Goal: Information Seeking & Learning: Learn about a topic

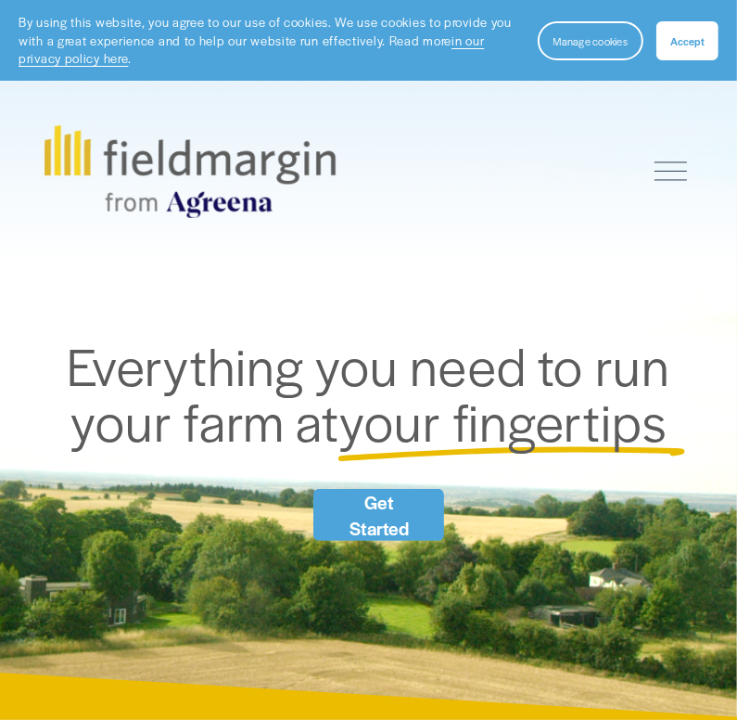
click at [686, 38] on span "Accept" at bounding box center [688, 40] width 34 height 15
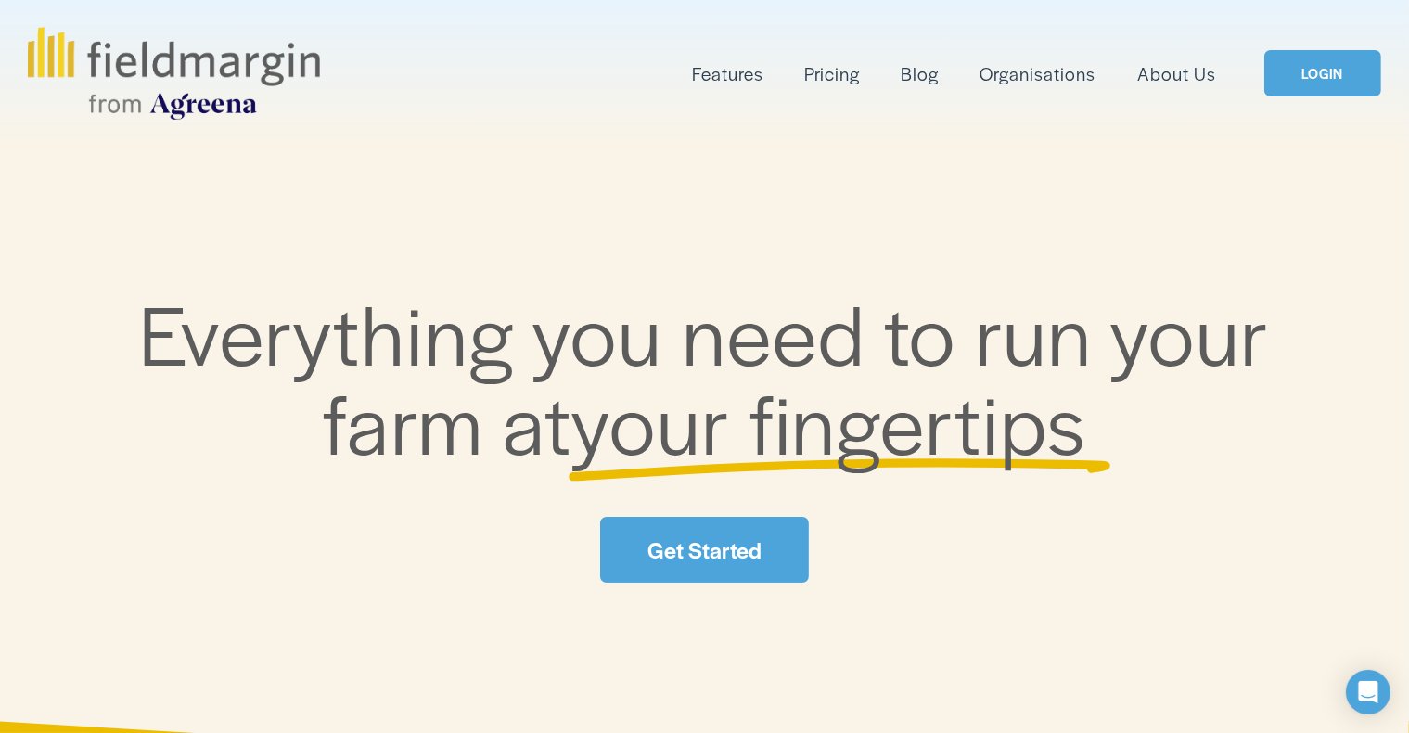
click at [736, 79] on span "Features" at bounding box center [727, 73] width 71 height 27
click at [0, 0] on span "Mapping" at bounding box center [0, 0] width 0 height 0
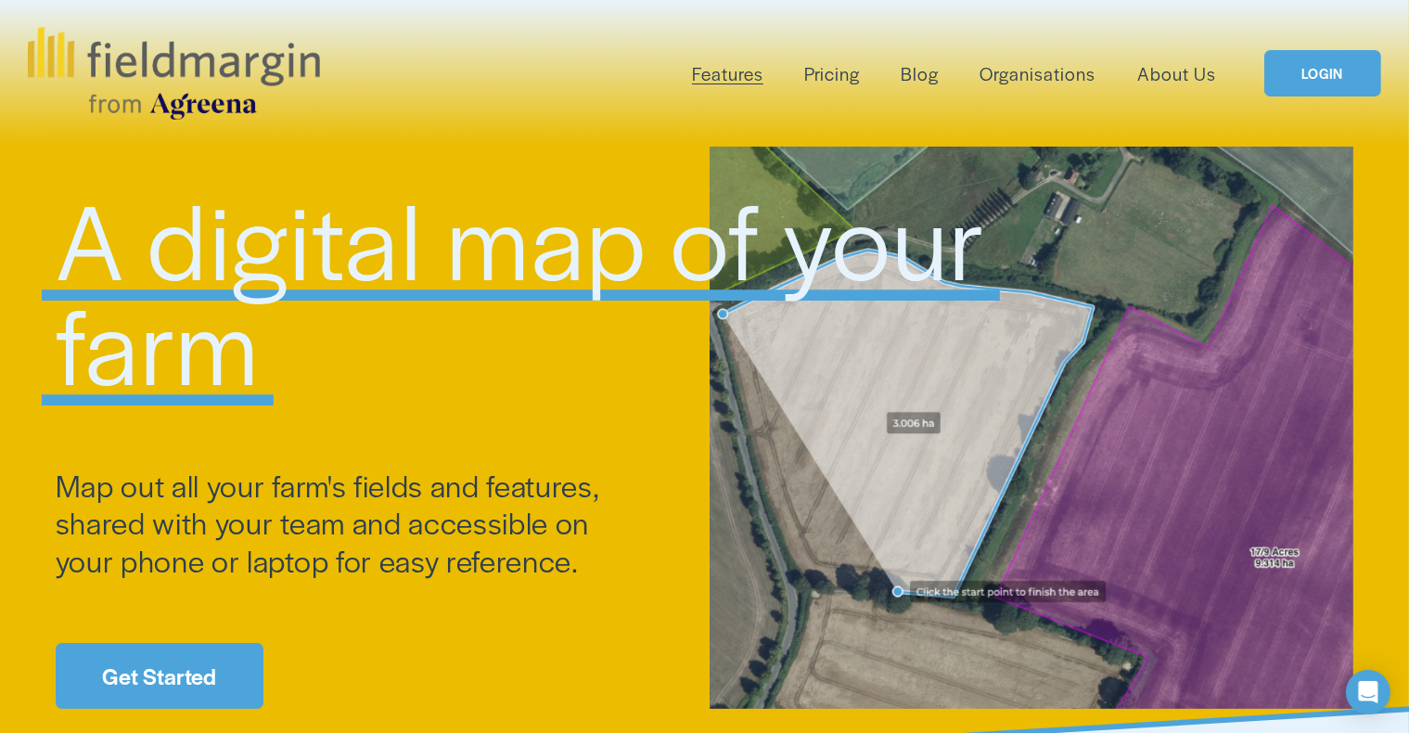
click at [824, 77] on link "Pricing" at bounding box center [832, 73] width 56 height 31
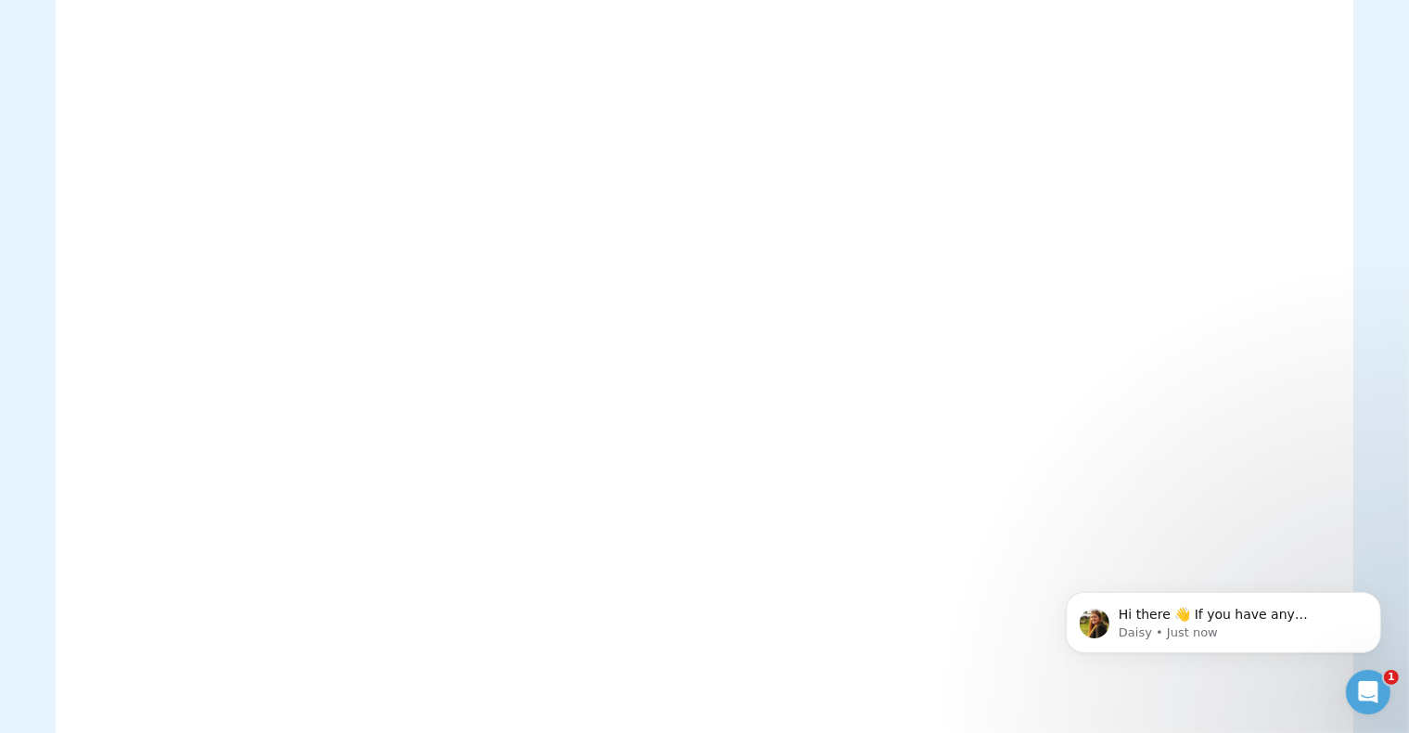
scroll to position [3083, 0]
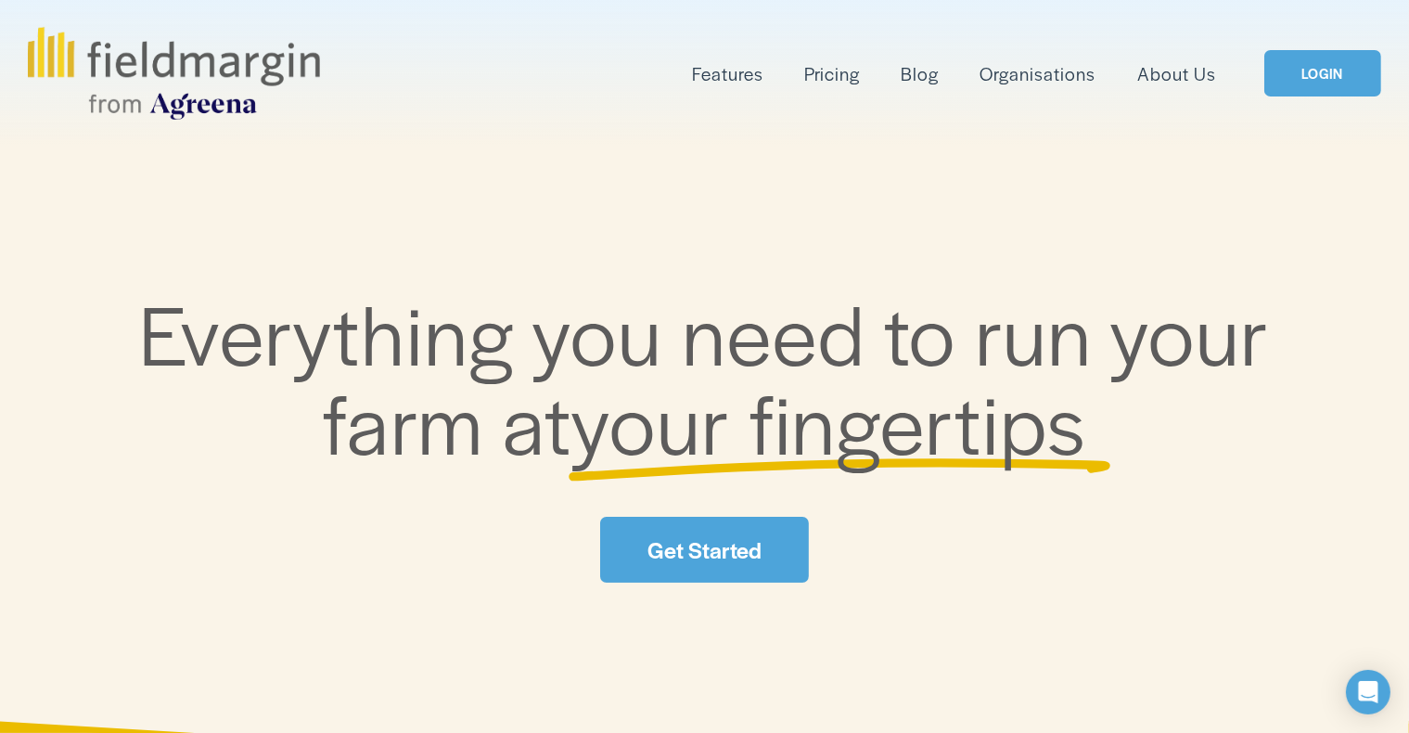
click at [749, 69] on span "Features" at bounding box center [727, 73] width 71 height 27
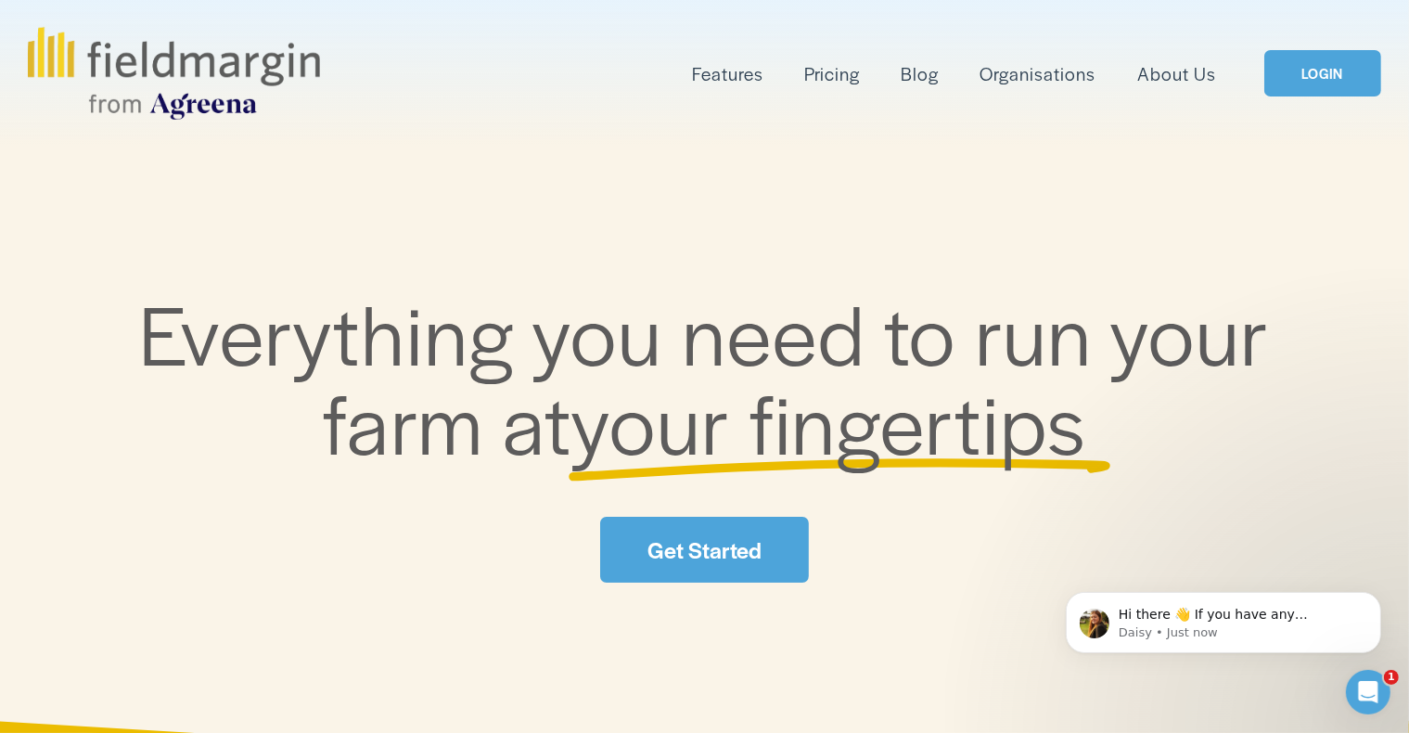
click at [0, 0] on span "Mapping" at bounding box center [0, 0] width 0 height 0
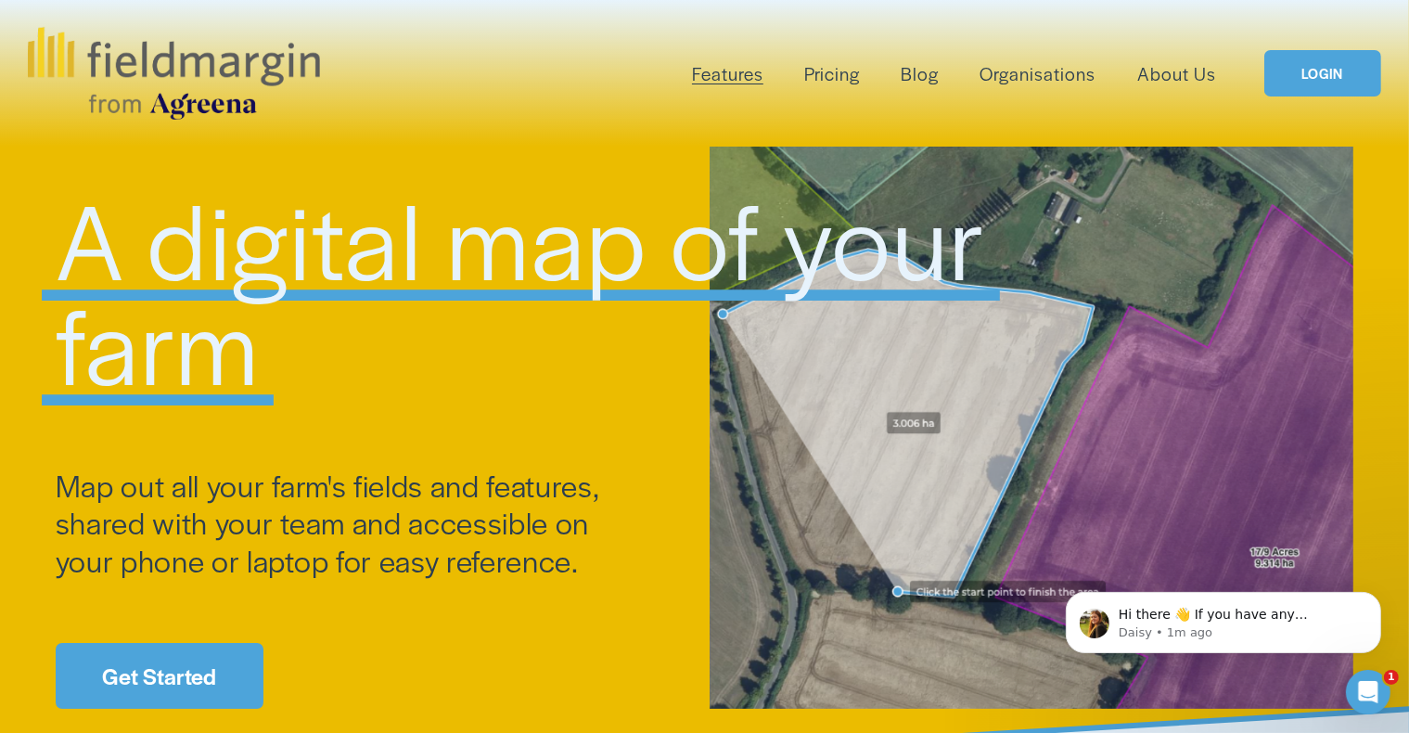
click at [0, 0] on span "Plan Work" at bounding box center [0, 0] width 0 height 0
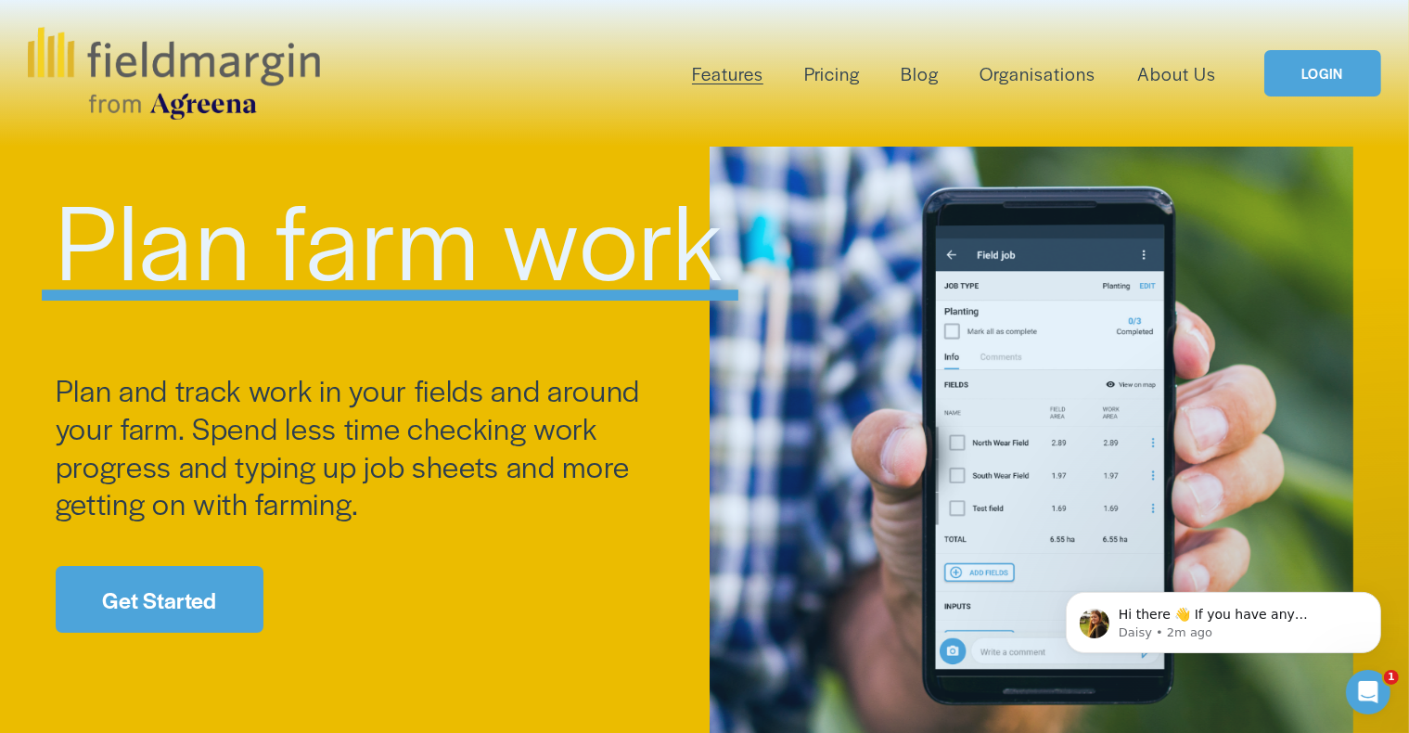
click at [0, 0] on span "Reporting" at bounding box center [0, 0] width 0 height 0
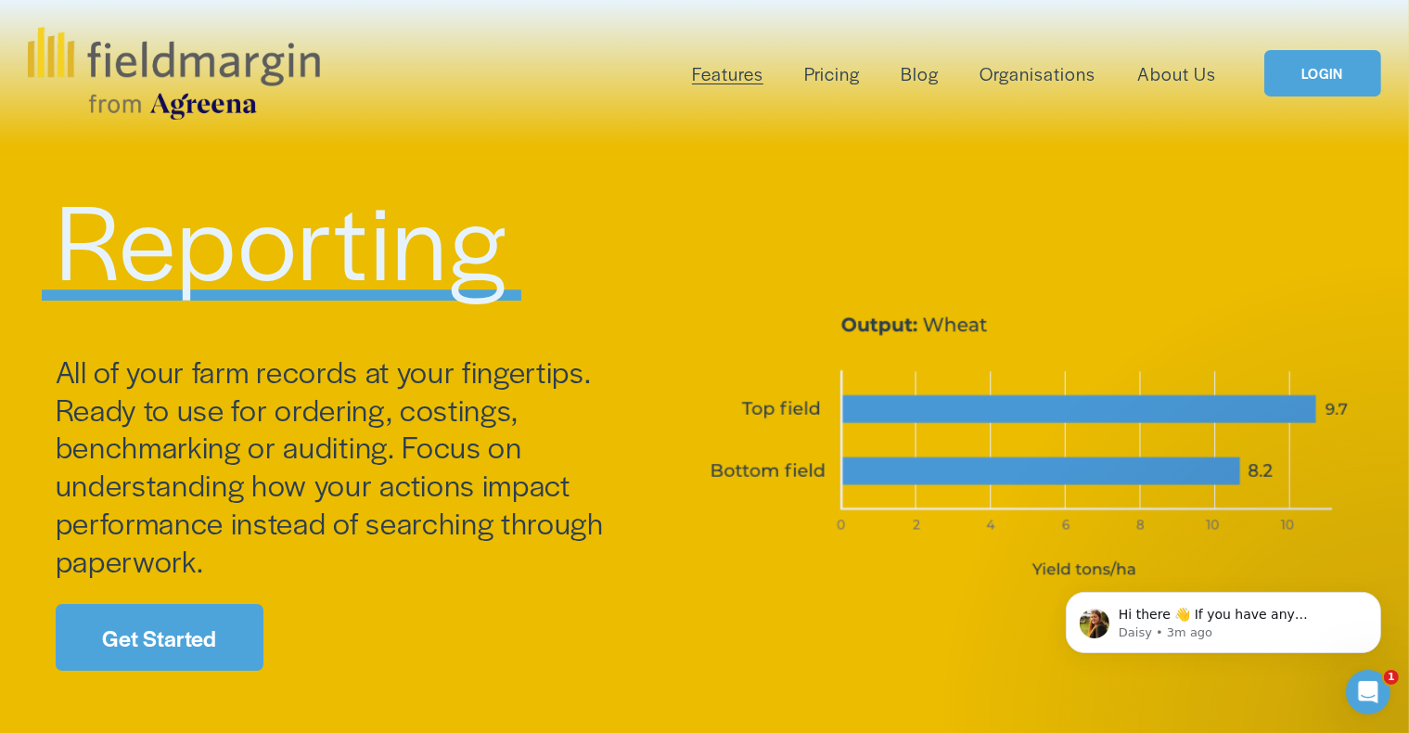
click at [0, 0] on span "Scouting" at bounding box center [0, 0] width 0 height 0
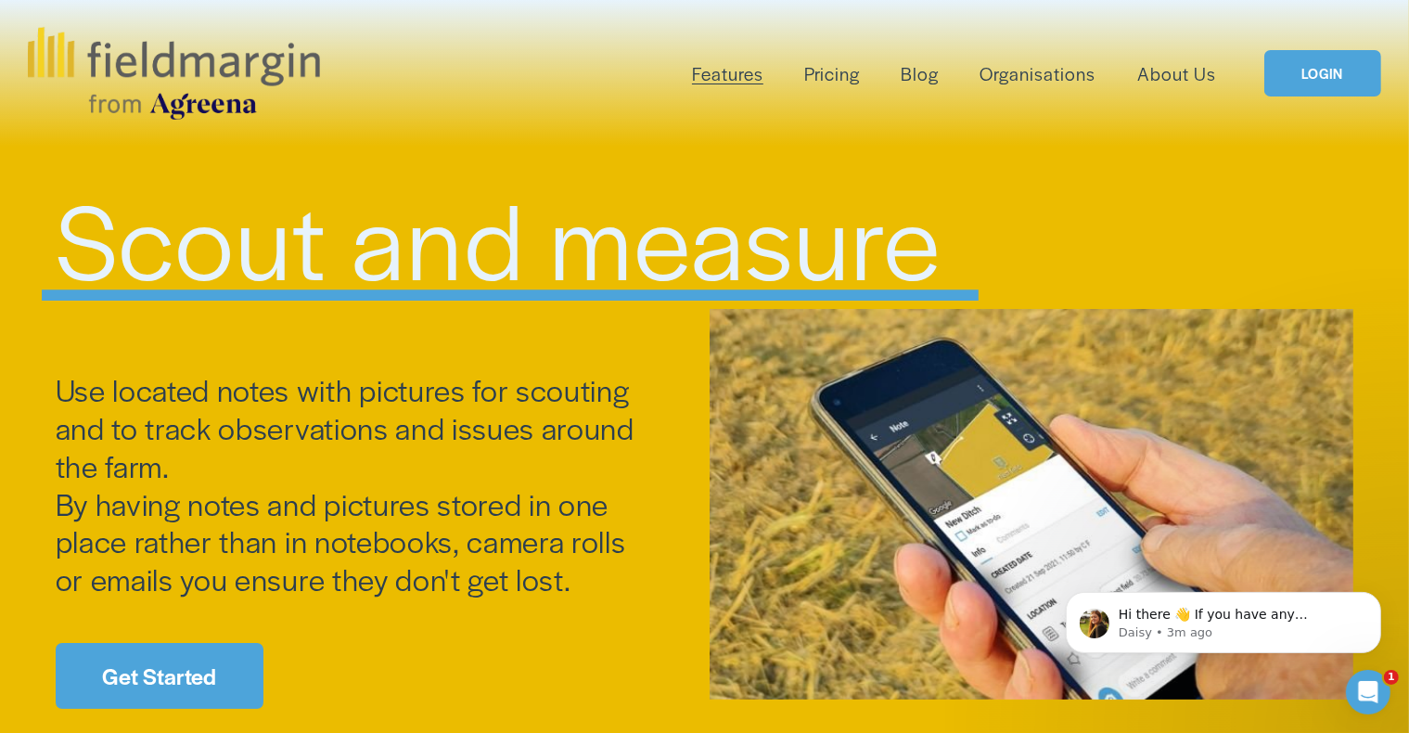
click at [0, 0] on span "Livestock" at bounding box center [0, 0] width 0 height 0
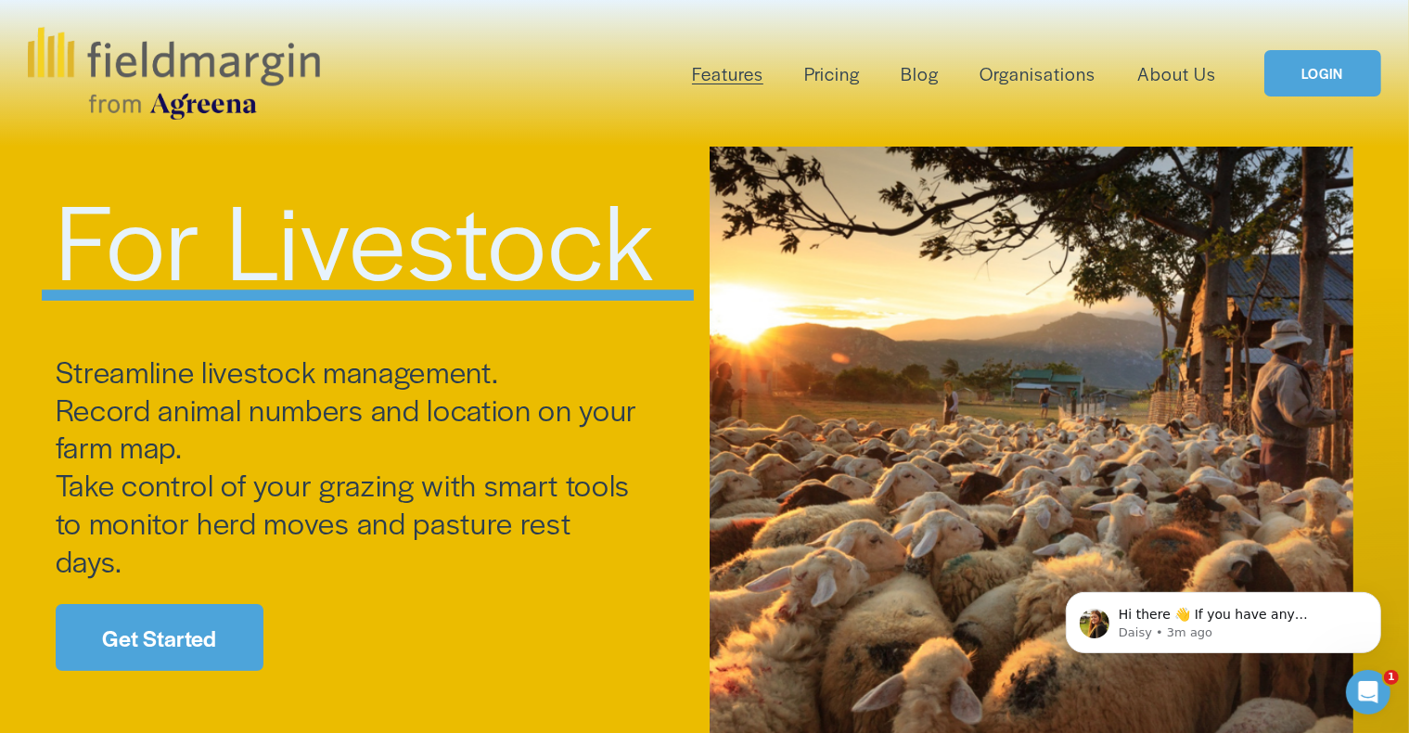
click at [0, 0] on span "Field Health" at bounding box center [0, 0] width 0 height 0
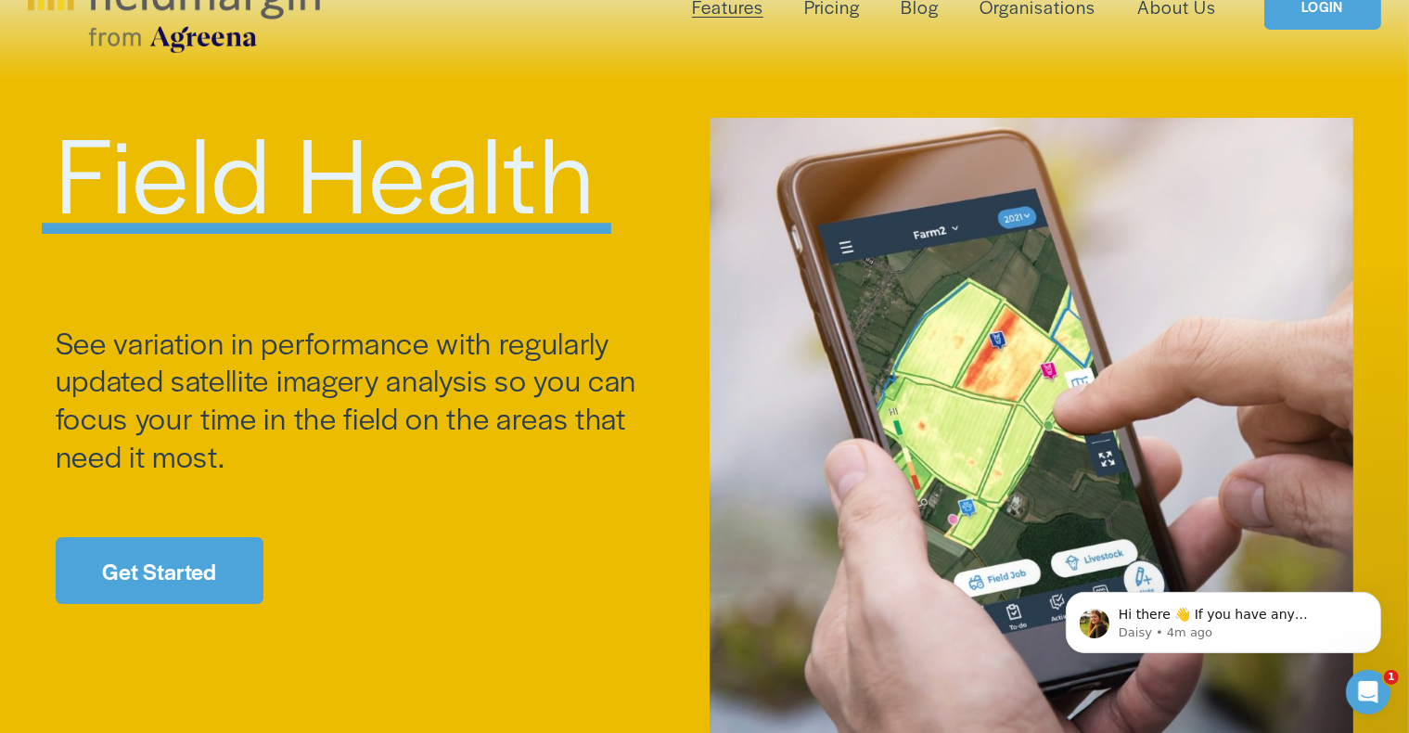
scroll to position [37, 0]
